Goal: Task Accomplishment & Management: Manage account settings

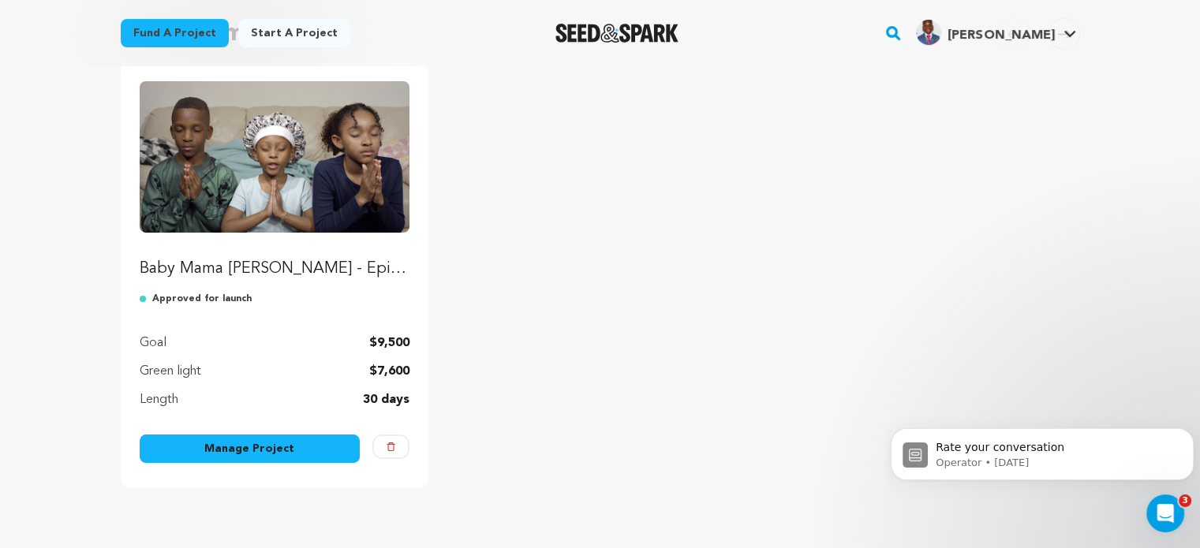
click at [217, 457] on link "Manage Project" at bounding box center [250, 449] width 221 height 28
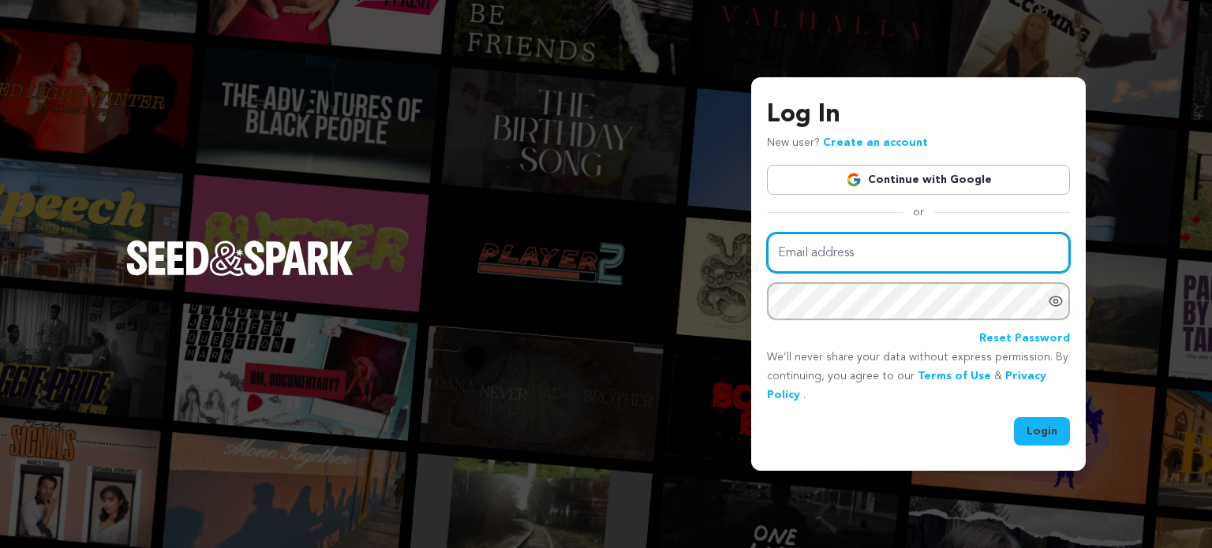
click at [881, 264] on input "Email address" at bounding box center [918, 253] width 303 height 40
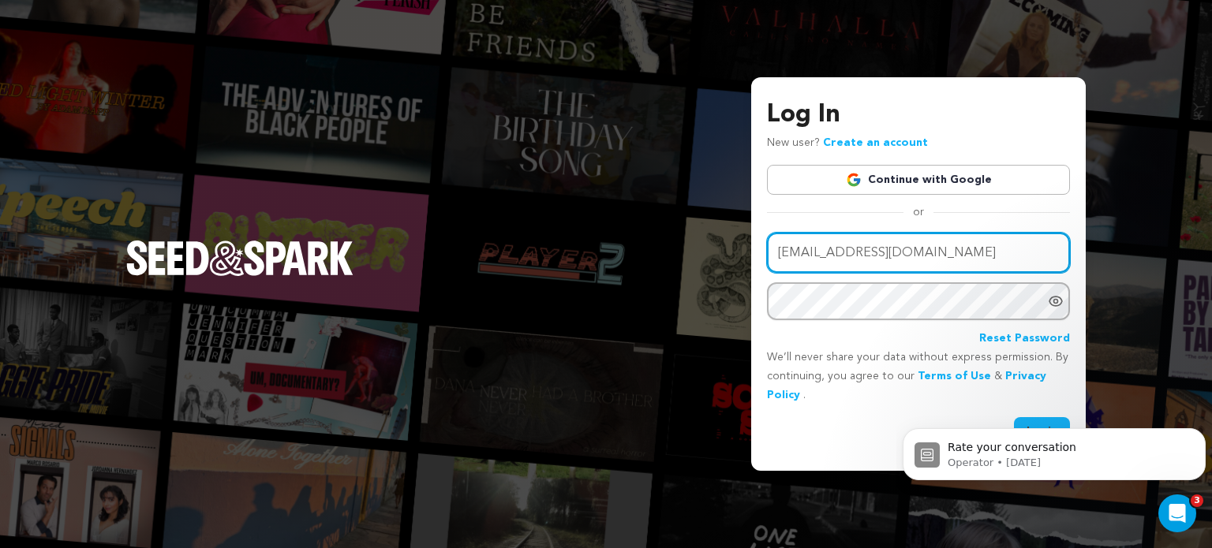
type input "[EMAIL_ADDRESS][DOMAIN_NAME]"
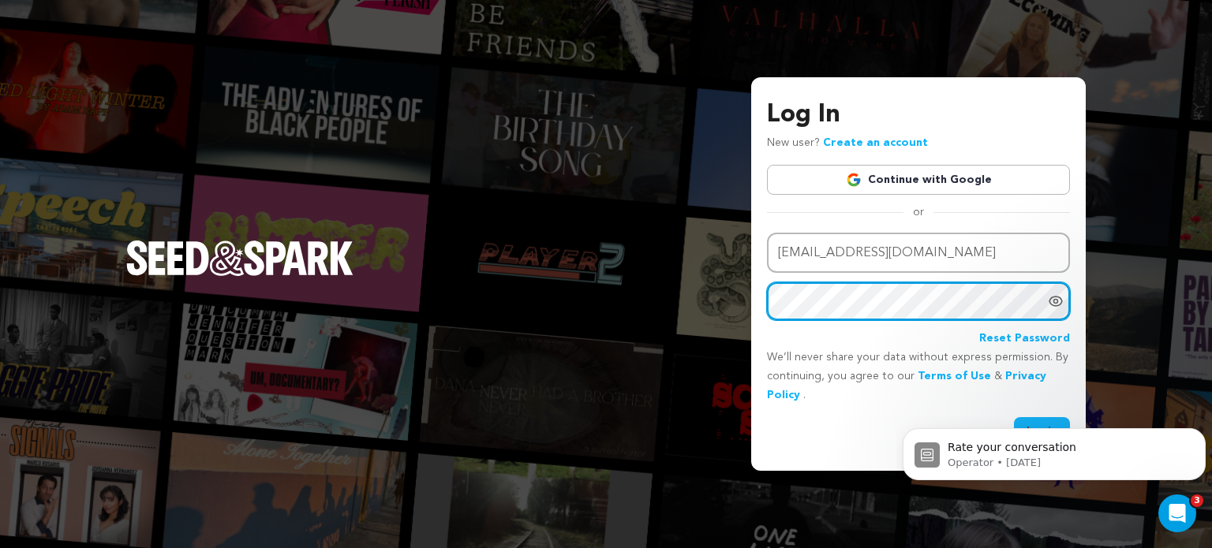
click at [1014, 417] on button "Login" at bounding box center [1042, 431] width 56 height 28
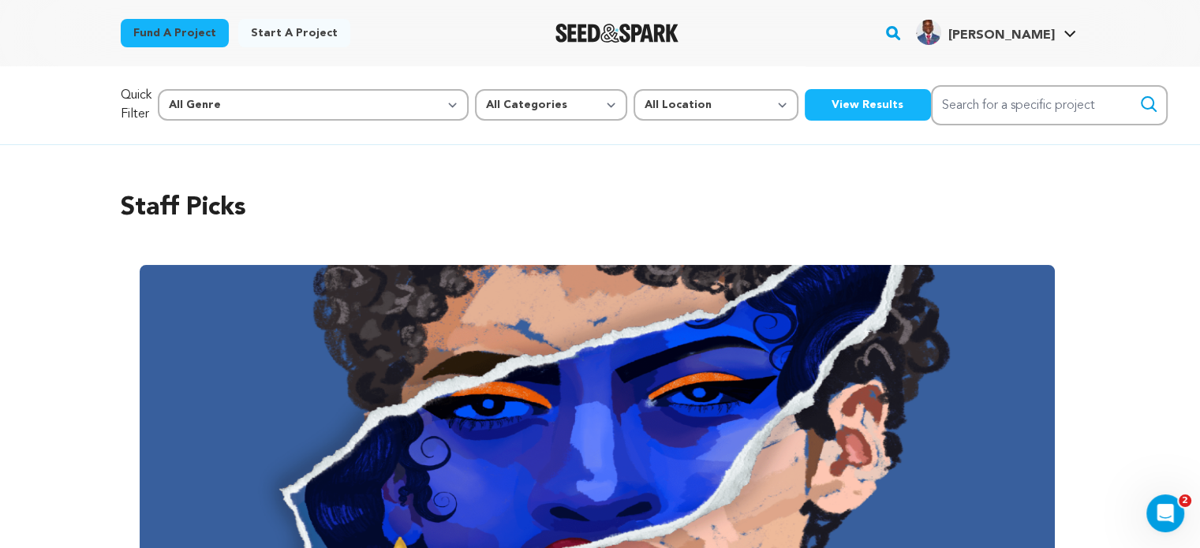
click at [1039, 33] on span "KJ F." at bounding box center [1001, 35] width 107 height 13
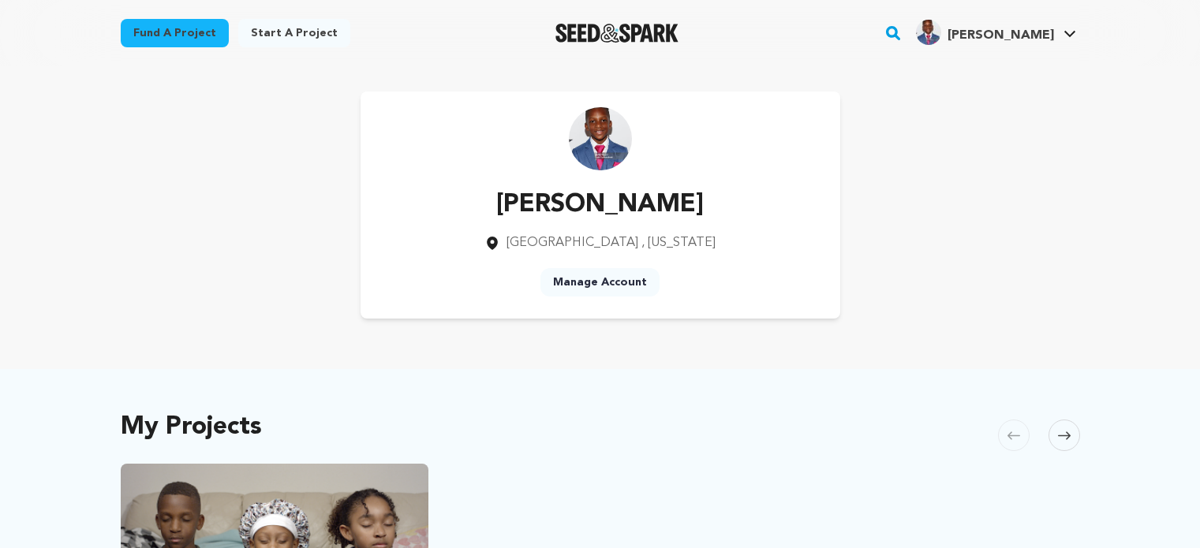
click at [1039, 33] on span "KJ F." at bounding box center [1001, 35] width 107 height 13
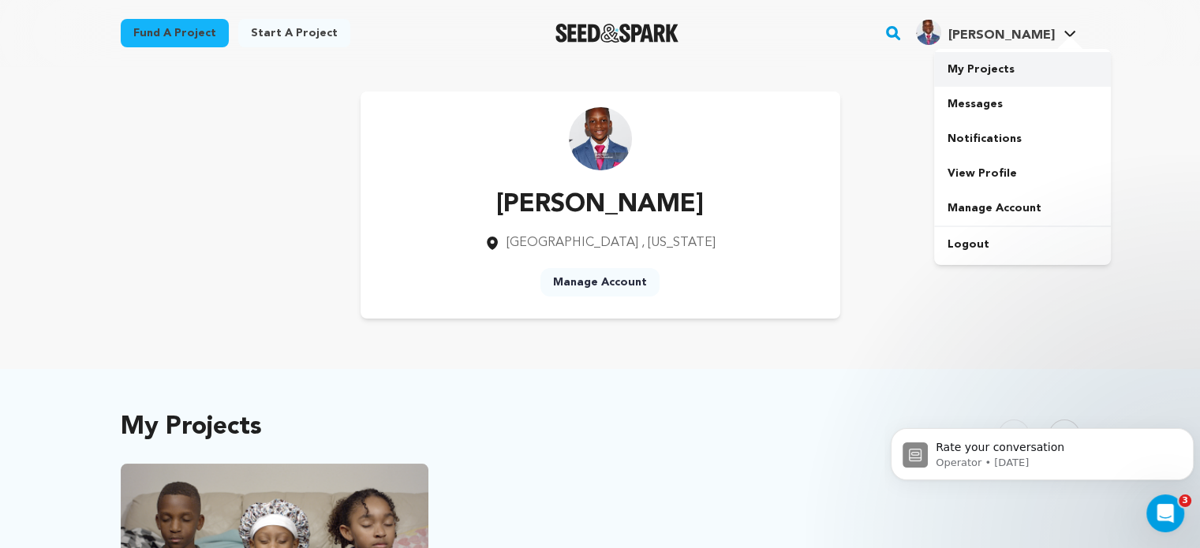
click at [990, 66] on link "My Projects" at bounding box center [1022, 69] width 177 height 35
